Goal: Task Accomplishment & Management: Use online tool/utility

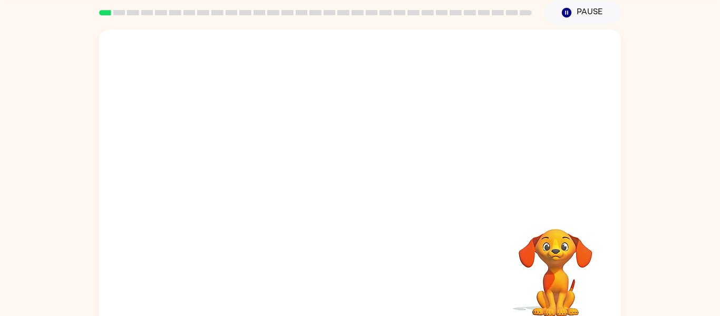
scroll to position [44, 0]
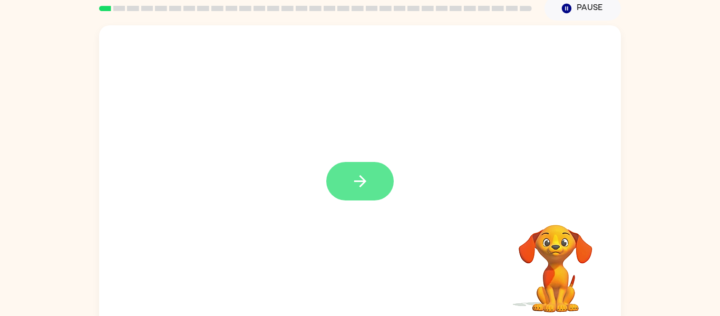
click at [377, 188] on button "button" at bounding box center [359, 181] width 67 height 38
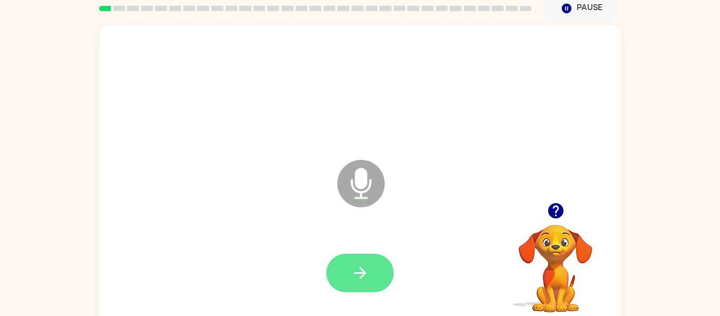
click at [371, 286] on button "button" at bounding box center [359, 272] width 67 height 38
click at [354, 275] on icon "button" at bounding box center [360, 272] width 18 height 18
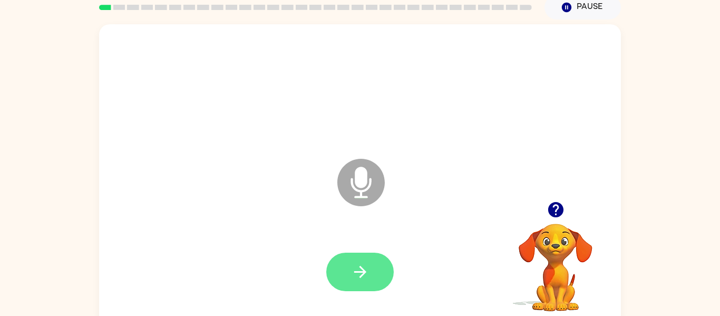
click at [367, 287] on button "button" at bounding box center [359, 271] width 67 height 38
click at [379, 267] on button "button" at bounding box center [359, 271] width 67 height 38
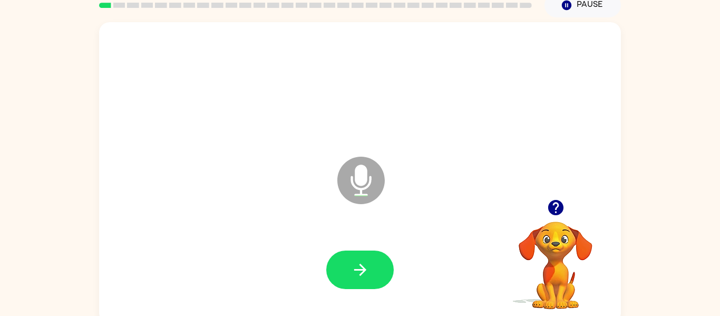
scroll to position [50, 0]
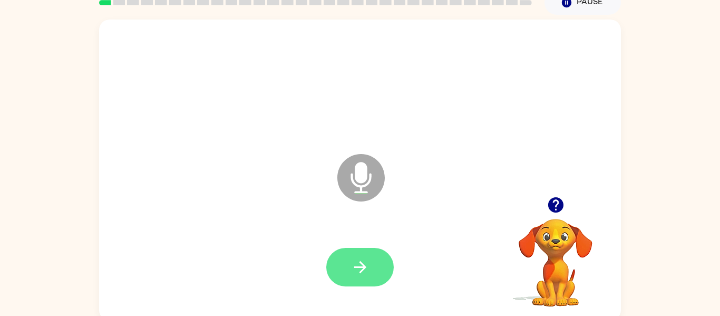
click at [370, 273] on button "button" at bounding box center [359, 267] width 67 height 38
click at [371, 280] on button "button" at bounding box center [359, 267] width 67 height 38
click at [366, 275] on icon "button" at bounding box center [360, 267] width 18 height 18
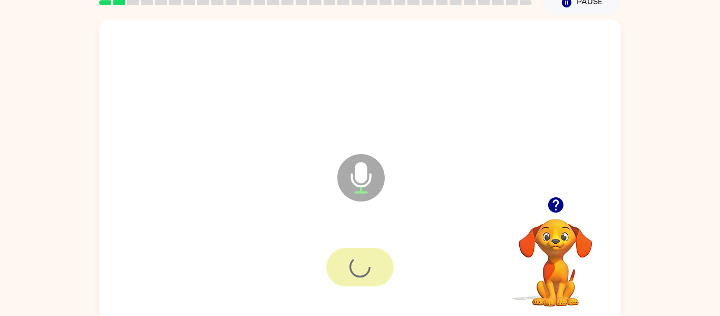
click at [368, 263] on div at bounding box center [359, 267] width 67 height 38
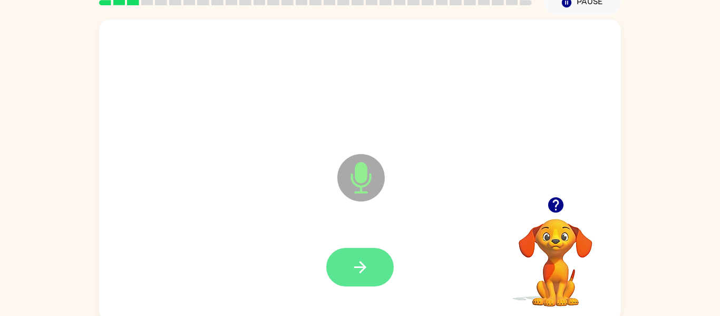
click at [350, 283] on button "button" at bounding box center [359, 267] width 67 height 38
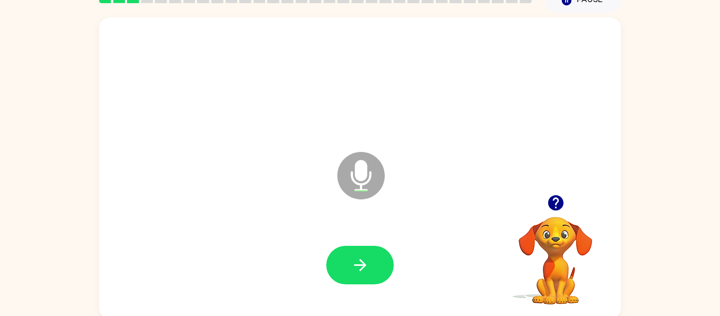
scroll to position [54, 0]
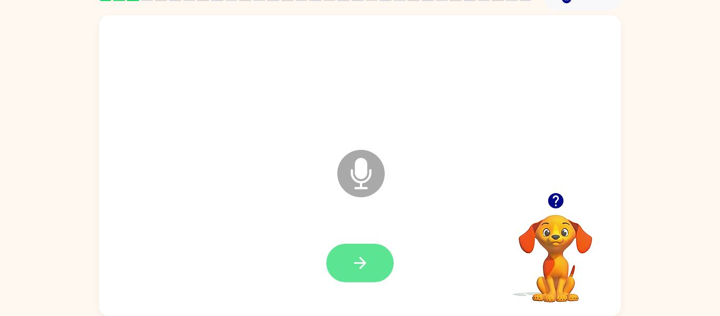
click at [367, 273] on button "button" at bounding box center [359, 262] width 67 height 38
click at [356, 274] on button "button" at bounding box center [359, 262] width 67 height 38
click at [360, 270] on icon "button" at bounding box center [360, 262] width 18 height 18
click at [359, 276] on button "button" at bounding box center [359, 262] width 67 height 38
click at [341, 275] on button "button" at bounding box center [359, 262] width 67 height 38
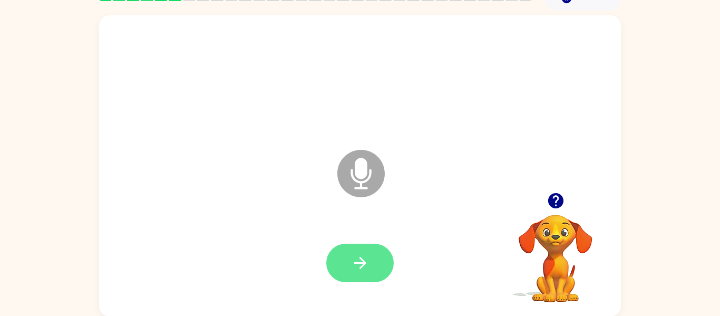
click at [355, 273] on button "button" at bounding box center [359, 262] width 67 height 38
click at [391, 277] on div at bounding box center [359, 262] width 67 height 38
click at [373, 272] on button "button" at bounding box center [359, 262] width 67 height 38
click at [360, 275] on button "button" at bounding box center [359, 262] width 67 height 38
click at [357, 261] on icon "button" at bounding box center [360, 262] width 18 height 18
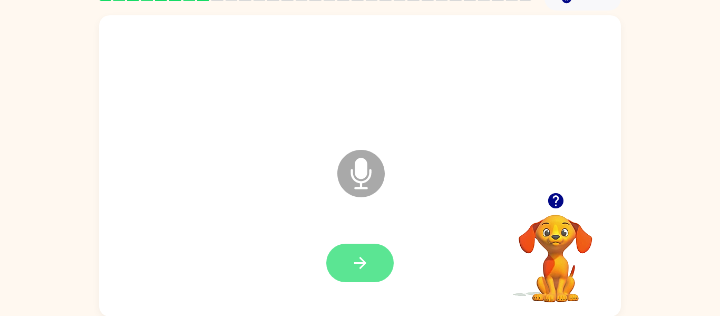
click at [360, 278] on button "button" at bounding box center [359, 262] width 67 height 38
click at [551, 201] on icon "button" at bounding box center [554, 200] width 15 height 15
click at [359, 273] on button "button" at bounding box center [359, 262] width 67 height 38
click at [363, 261] on icon "button" at bounding box center [360, 263] width 12 height 12
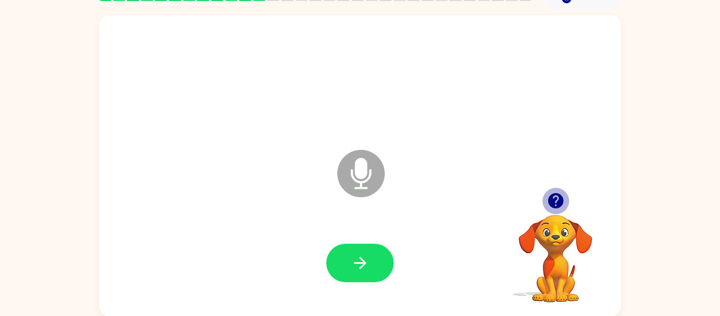
click at [567, 201] on button "button" at bounding box center [555, 200] width 27 height 27
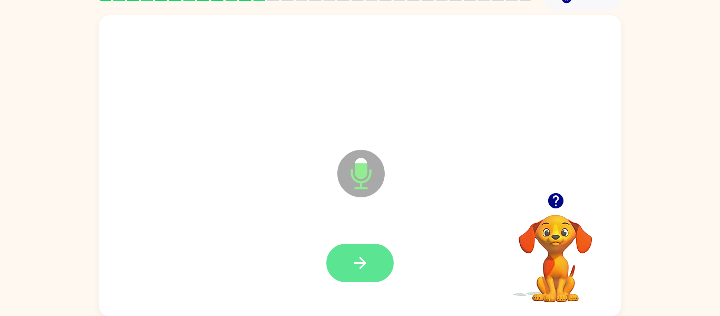
click at [368, 264] on icon "button" at bounding box center [360, 262] width 18 height 18
click at [355, 272] on button "button" at bounding box center [359, 262] width 67 height 38
click at [384, 273] on button "button" at bounding box center [359, 262] width 67 height 38
click at [355, 276] on button "button" at bounding box center [359, 262] width 67 height 38
click at [348, 270] on button "button" at bounding box center [359, 262] width 67 height 38
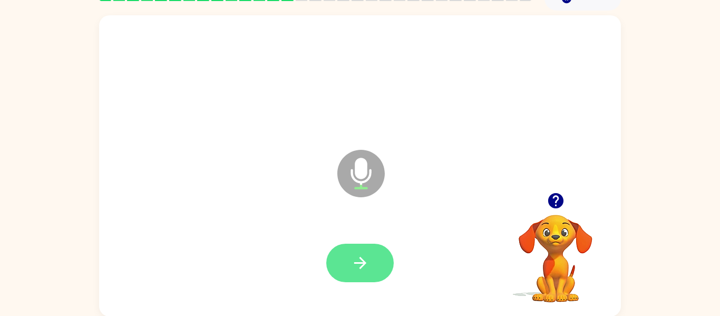
click at [373, 258] on button "button" at bounding box center [359, 262] width 67 height 38
click at [363, 273] on button "button" at bounding box center [359, 262] width 67 height 38
click at [358, 262] on icon "button" at bounding box center [360, 263] width 12 height 12
click at [373, 266] on button "button" at bounding box center [359, 262] width 67 height 38
click at [354, 274] on button "button" at bounding box center [359, 262] width 67 height 38
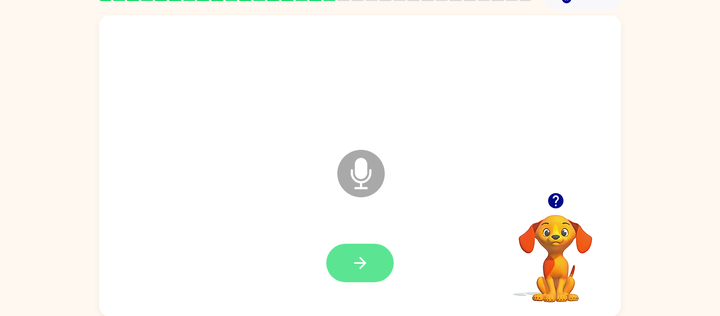
click at [362, 278] on button "button" at bounding box center [359, 262] width 67 height 38
click at [370, 251] on button "button" at bounding box center [359, 262] width 67 height 38
click at [366, 273] on button "button" at bounding box center [359, 262] width 67 height 38
click at [360, 267] on icon "button" at bounding box center [360, 263] width 12 height 12
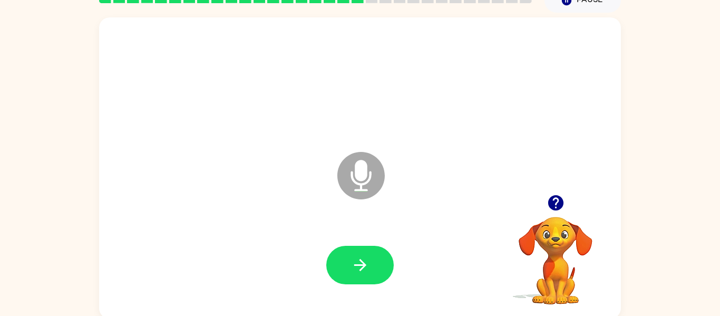
scroll to position [52, 0]
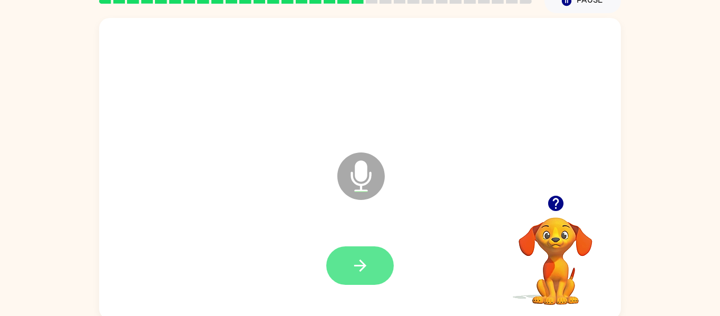
click at [380, 282] on button "button" at bounding box center [359, 265] width 67 height 38
click at [362, 263] on icon "button" at bounding box center [360, 265] width 18 height 18
click at [369, 259] on button "button" at bounding box center [359, 265] width 67 height 38
click at [357, 256] on icon "button" at bounding box center [360, 265] width 18 height 18
click at [358, 271] on icon "button" at bounding box center [360, 265] width 18 height 18
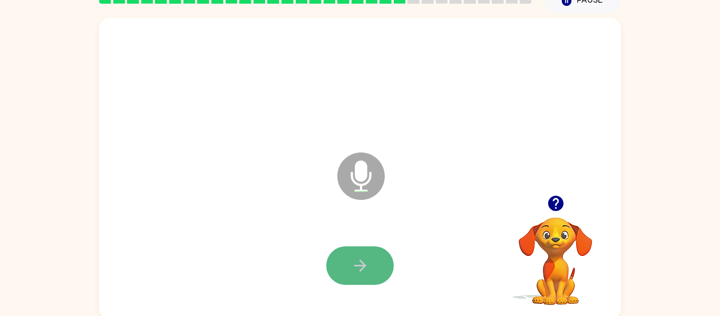
click at [370, 269] on button "button" at bounding box center [359, 265] width 67 height 38
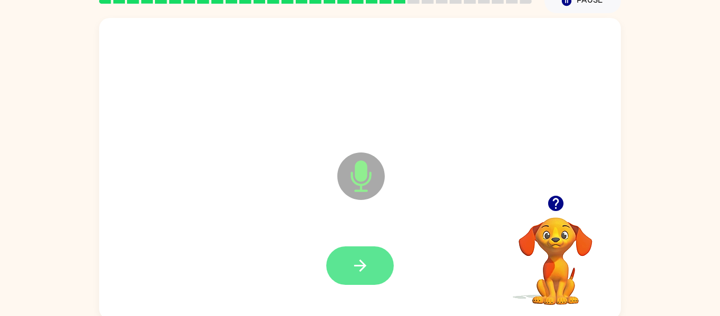
click at [366, 266] on icon "button" at bounding box center [360, 265] width 12 height 12
click at [361, 266] on icon "button" at bounding box center [360, 265] width 12 height 12
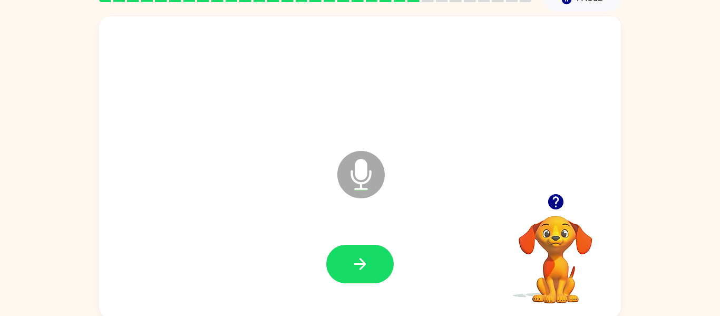
scroll to position [55, 0]
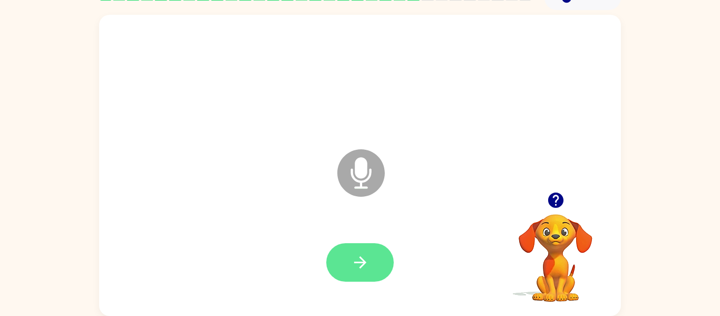
click at [365, 264] on icon "button" at bounding box center [360, 262] width 18 height 18
click at [340, 280] on button "button" at bounding box center [359, 262] width 67 height 38
click at [357, 278] on button "button" at bounding box center [359, 262] width 67 height 38
click at [386, 280] on div at bounding box center [359, 262] width 67 height 38
click at [363, 268] on icon "button" at bounding box center [360, 262] width 18 height 18
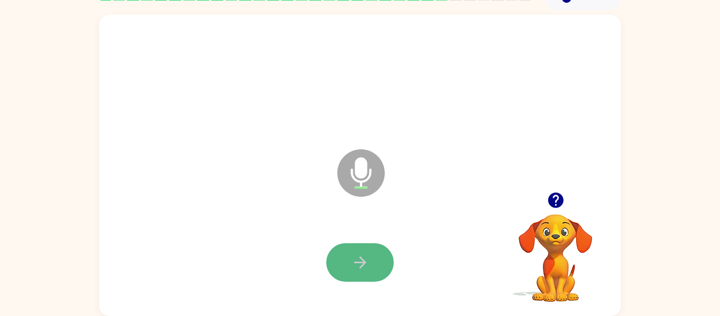
click at [352, 272] on button "button" at bounding box center [359, 262] width 67 height 38
click at [347, 270] on button "button" at bounding box center [359, 262] width 67 height 38
click at [358, 254] on icon "button" at bounding box center [360, 262] width 18 height 18
click at [378, 278] on button "button" at bounding box center [359, 262] width 67 height 38
click at [348, 274] on button "button" at bounding box center [359, 262] width 67 height 38
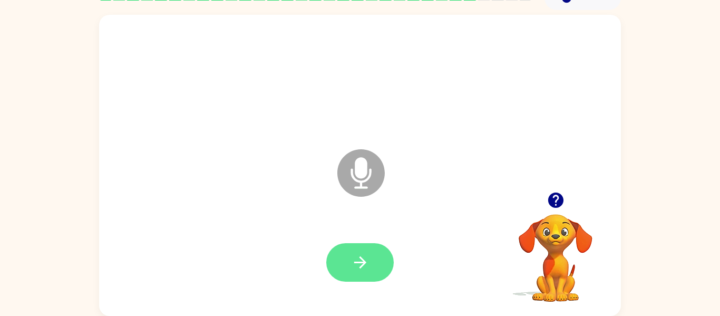
click at [357, 260] on icon "button" at bounding box center [360, 262] width 18 height 18
click at [362, 272] on button "button" at bounding box center [359, 262] width 67 height 38
click at [356, 261] on icon "button" at bounding box center [360, 262] width 18 height 18
click at [359, 268] on icon "button" at bounding box center [360, 262] width 18 height 18
click at [369, 267] on button "button" at bounding box center [359, 262] width 67 height 38
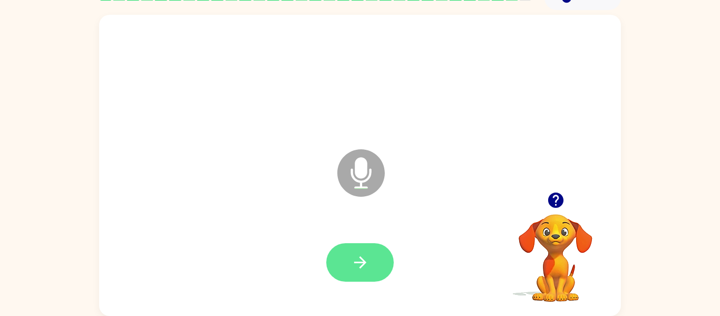
click at [368, 272] on button "button" at bounding box center [359, 262] width 67 height 38
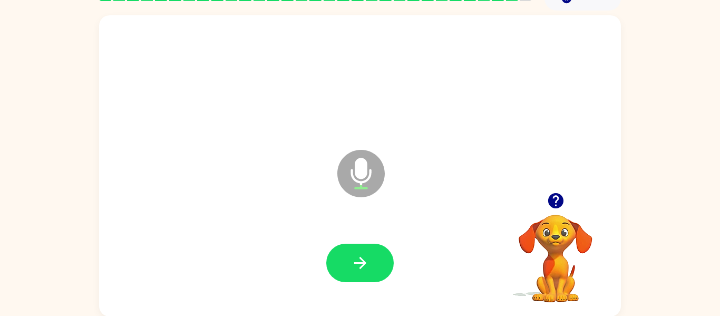
scroll to position [54, 0]
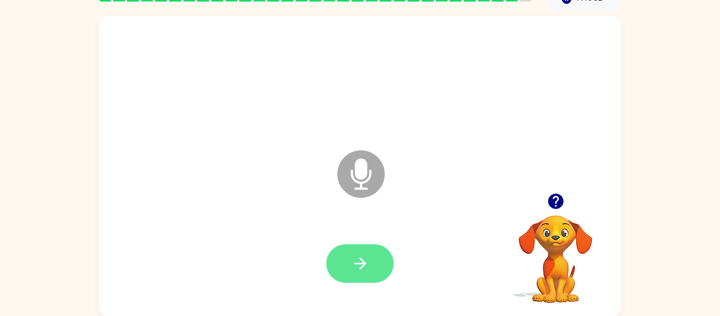
click at [373, 263] on button "button" at bounding box center [359, 263] width 67 height 38
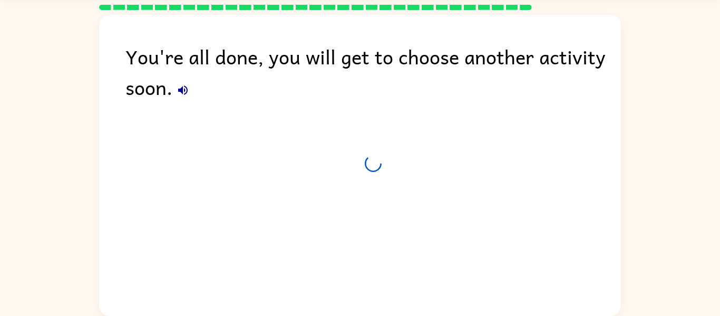
scroll to position [36, 0]
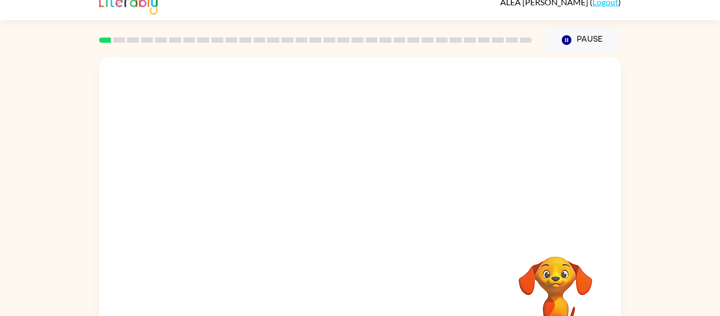
scroll to position [55, 0]
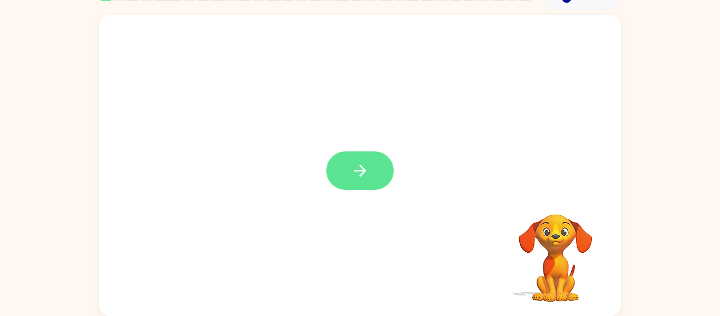
click at [361, 170] on icon "button" at bounding box center [360, 170] width 12 height 12
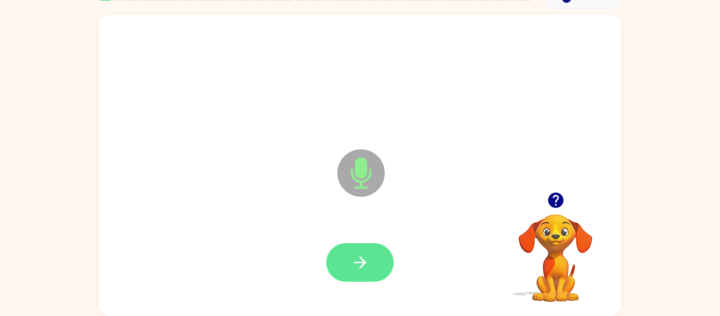
click at [355, 253] on icon "button" at bounding box center [360, 262] width 18 height 18
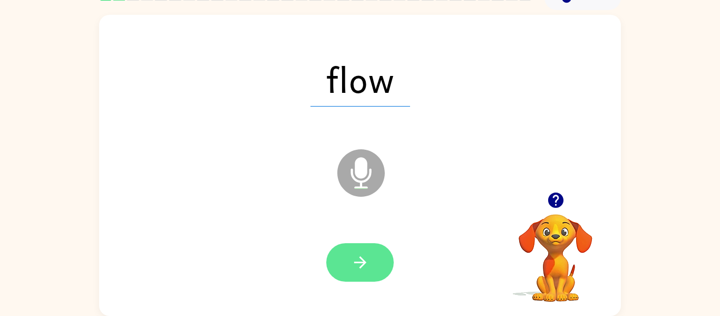
click at [363, 264] on icon "button" at bounding box center [360, 262] width 12 height 12
click at [355, 257] on icon "button" at bounding box center [360, 262] width 18 height 18
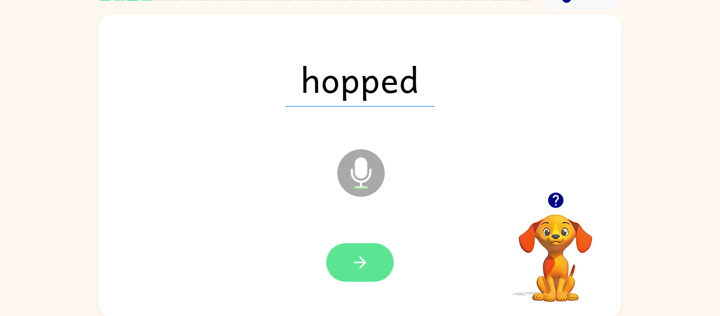
click at [361, 258] on icon "button" at bounding box center [360, 262] width 12 height 12
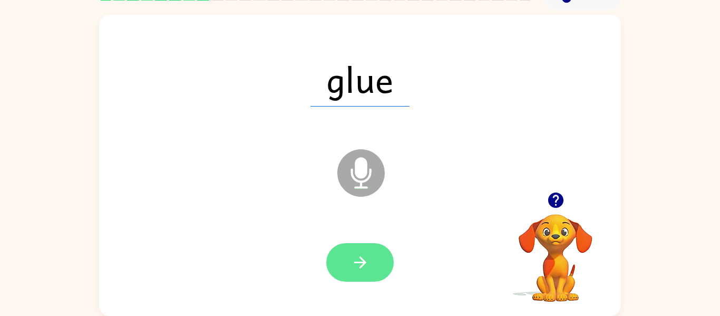
click at [365, 278] on button "button" at bounding box center [359, 262] width 67 height 38
click at [362, 268] on icon "button" at bounding box center [360, 262] width 18 height 18
click at [370, 265] on button "button" at bounding box center [359, 262] width 67 height 38
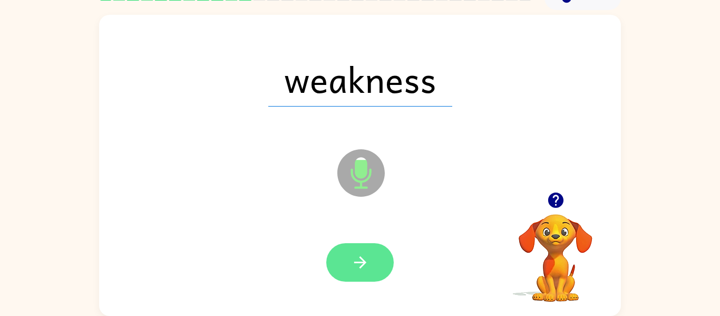
click at [345, 268] on button "button" at bounding box center [359, 262] width 67 height 38
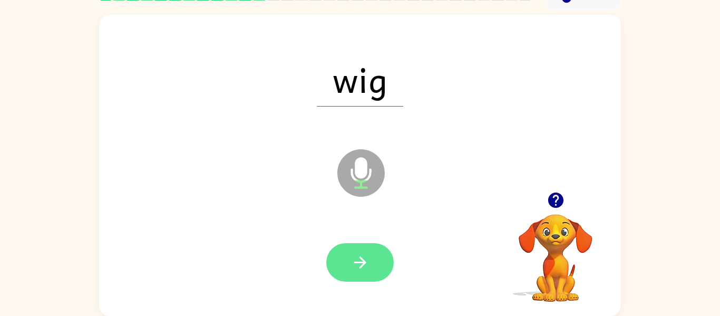
click at [365, 264] on icon "button" at bounding box center [360, 262] width 18 height 18
click at [366, 270] on icon "button" at bounding box center [360, 262] width 18 height 18
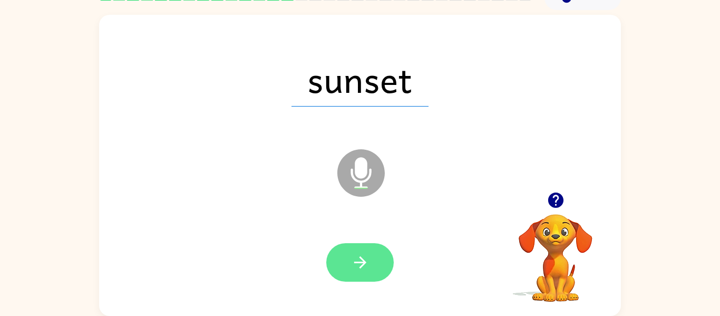
click at [364, 258] on icon "button" at bounding box center [360, 262] width 18 height 18
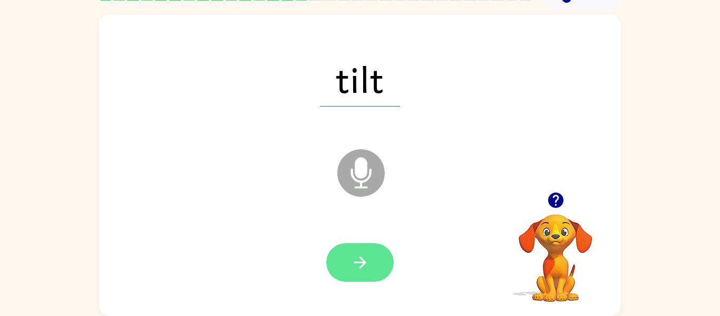
click at [374, 267] on button "button" at bounding box center [359, 262] width 67 height 38
click at [368, 263] on icon "button" at bounding box center [360, 262] width 18 height 18
click at [369, 267] on button "button" at bounding box center [359, 262] width 67 height 38
click at [371, 270] on button "button" at bounding box center [359, 262] width 67 height 38
click at [371, 268] on button "button" at bounding box center [359, 262] width 67 height 38
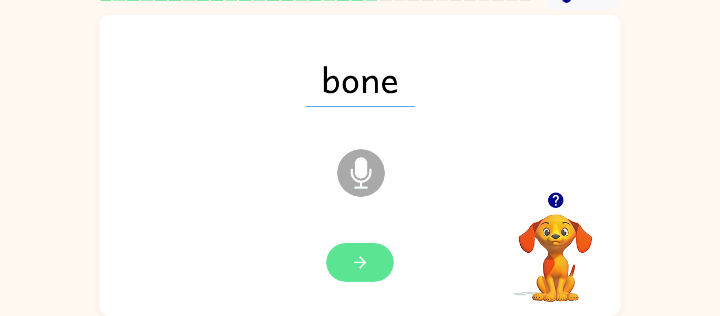
click at [356, 268] on icon "button" at bounding box center [360, 262] width 18 height 18
click at [369, 269] on button "button" at bounding box center [359, 262] width 67 height 38
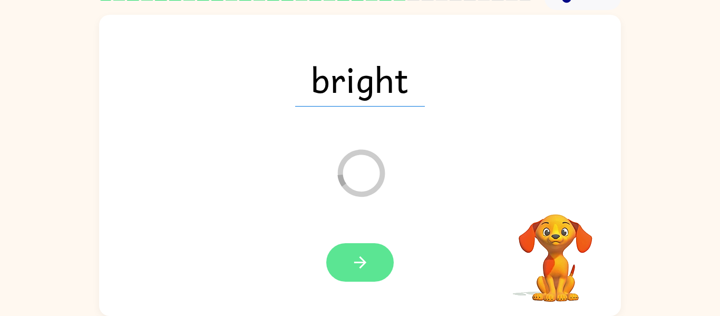
click at [360, 268] on icon "button" at bounding box center [360, 262] width 18 height 18
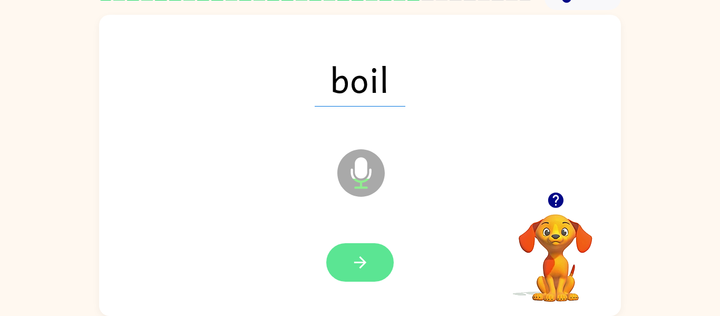
click at [371, 264] on button "button" at bounding box center [359, 262] width 67 height 38
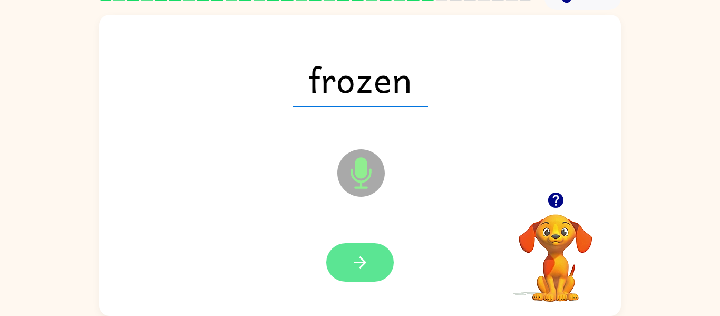
click at [364, 260] on icon "button" at bounding box center [360, 262] width 18 height 18
click at [366, 264] on icon "button" at bounding box center [360, 262] width 18 height 18
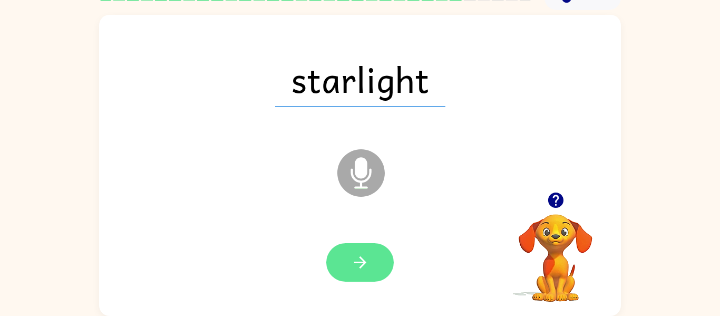
click at [355, 268] on icon "button" at bounding box center [360, 262] width 18 height 18
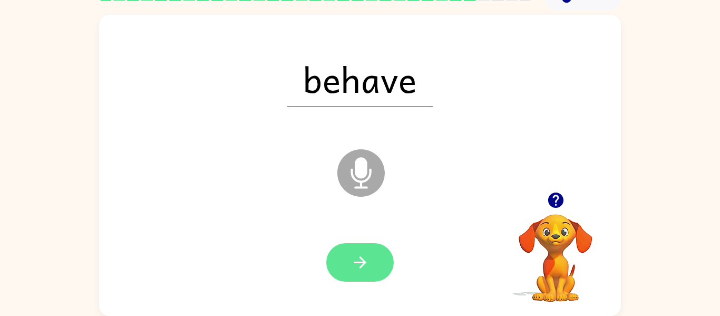
click at [358, 262] on icon "button" at bounding box center [360, 262] width 12 height 12
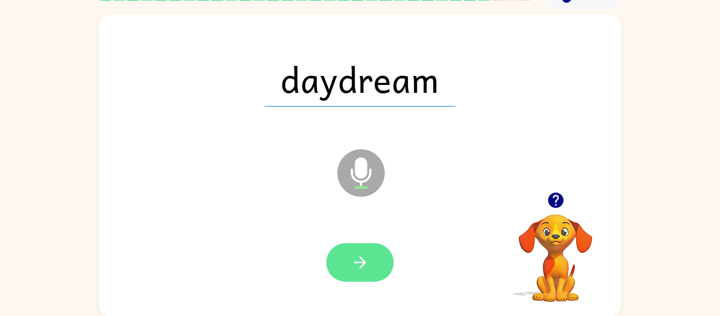
click at [371, 268] on button "button" at bounding box center [359, 262] width 67 height 38
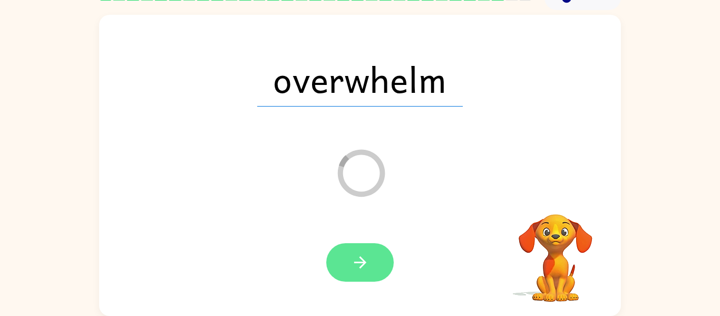
click at [358, 267] on icon "button" at bounding box center [360, 262] width 18 height 18
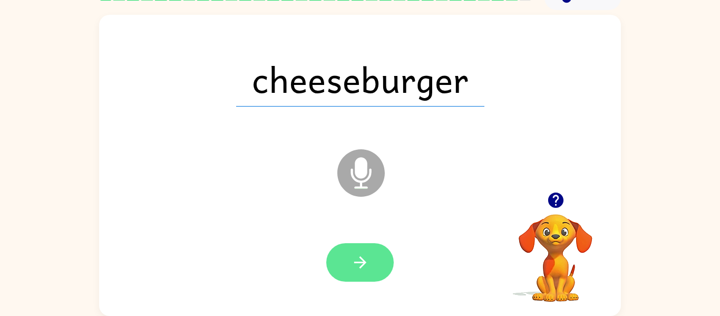
click at [367, 268] on icon "button" at bounding box center [360, 262] width 18 height 18
